Goal: Find specific page/section

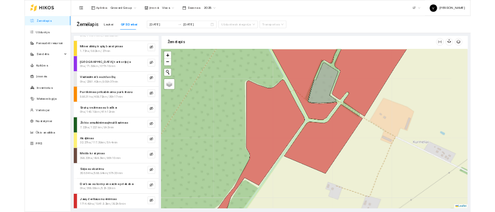
scroll to position [3, 0]
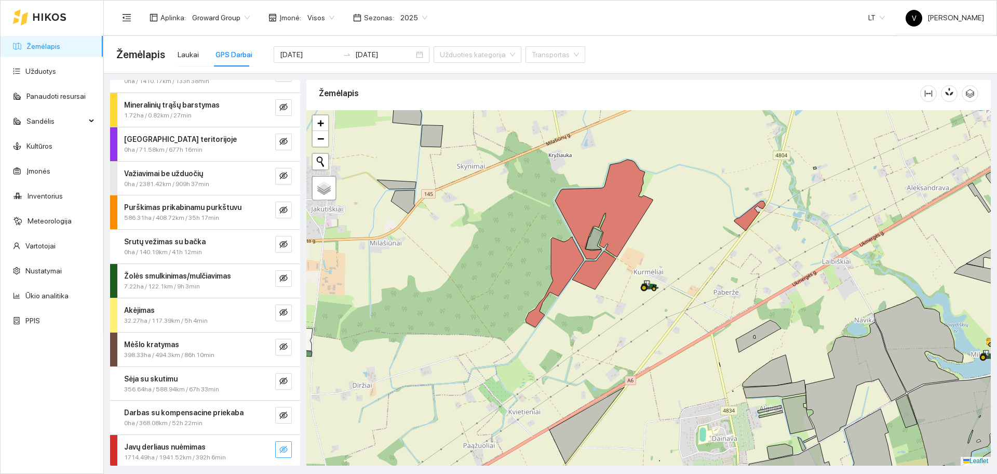
click at [279, 446] on icon "eye-invisible" at bounding box center [283, 449] width 8 height 8
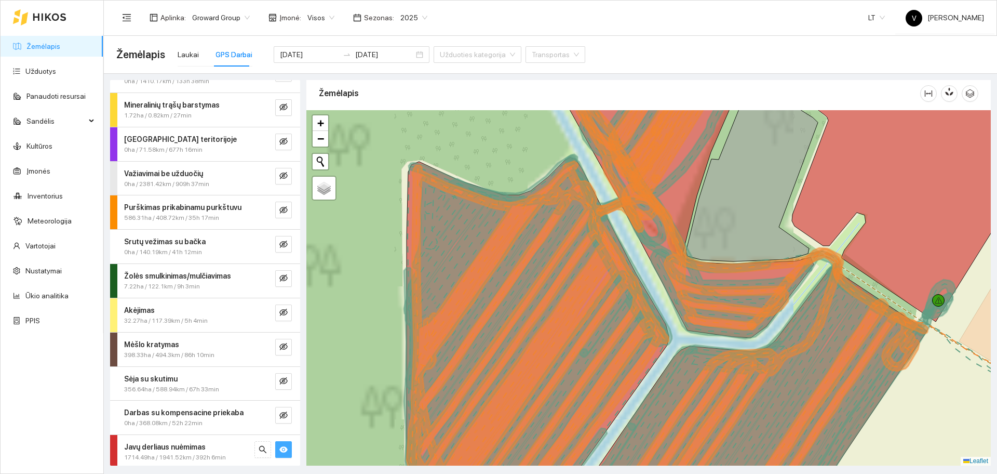
drag, startPoint x: 552, startPoint y: 328, endPoint x: 532, endPoint y: 264, distance: 67.4
click at [532, 264] on icon at bounding box center [587, 318] width 367 height 298
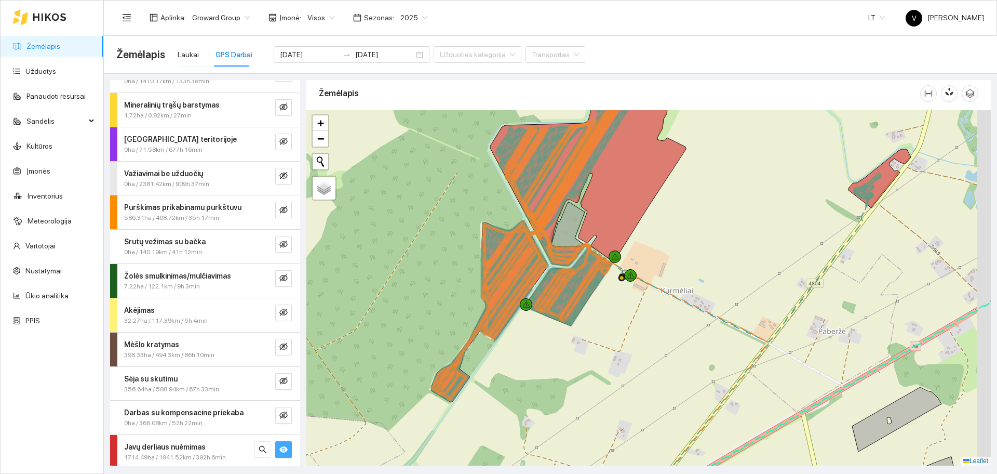
drag, startPoint x: 604, startPoint y: 315, endPoint x: 568, endPoint y: 301, distance: 37.8
click at [568, 301] on icon at bounding box center [568, 283] width 82 height 78
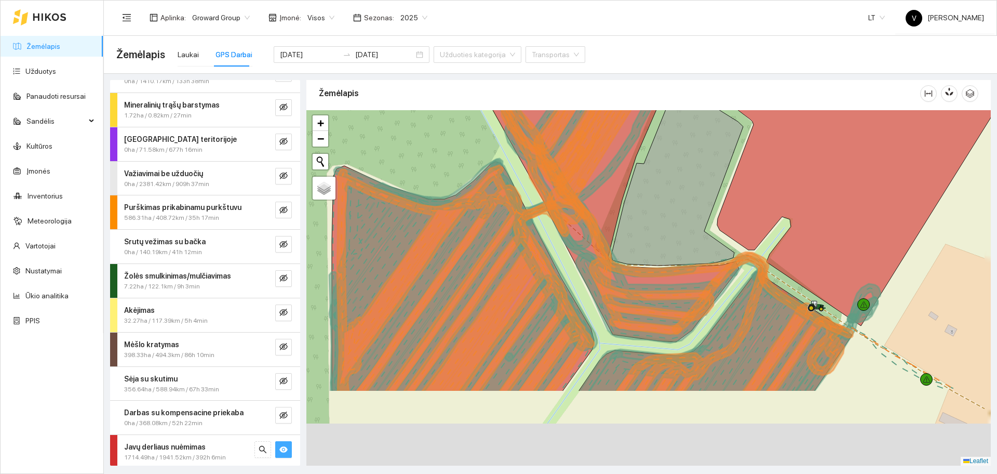
click at [530, 160] on div at bounding box center [649, 287] width 685 height 355
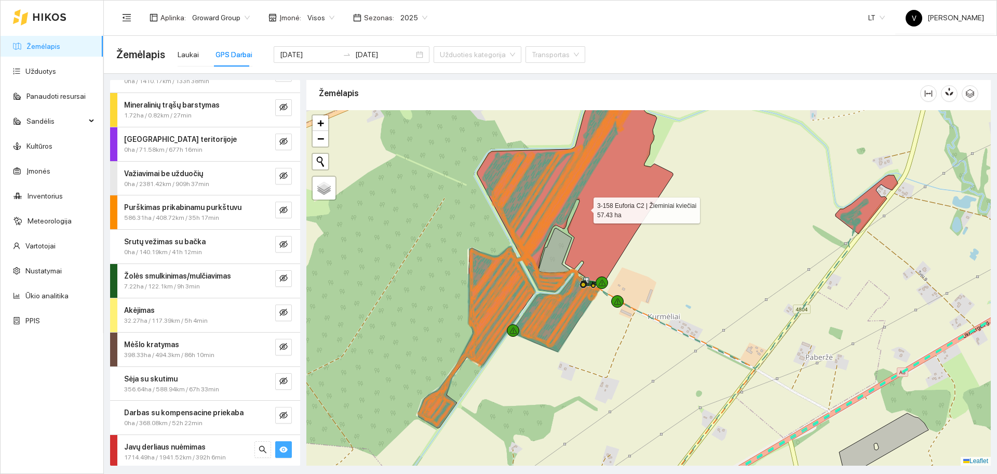
click at [279, 450] on icon "eye" at bounding box center [283, 449] width 8 height 6
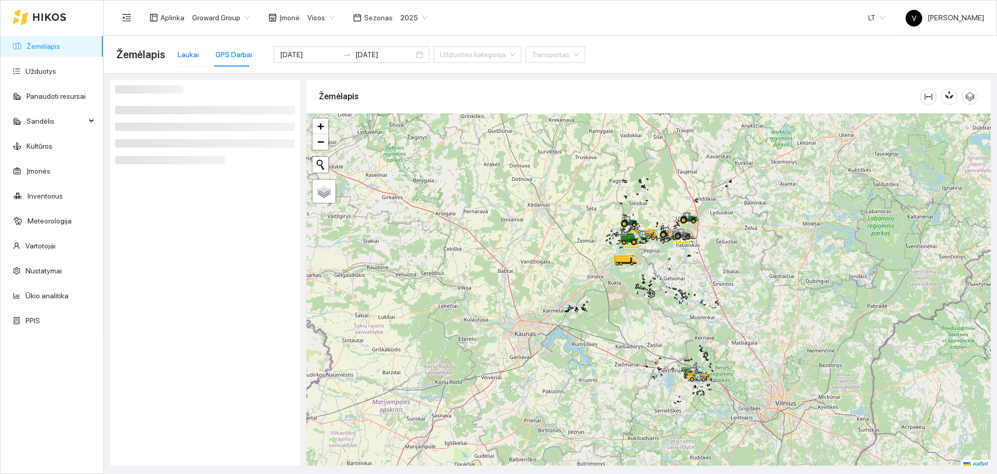
click at [192, 55] on div "Laukai" at bounding box center [188, 54] width 21 height 11
